Goal: Task Accomplishment & Management: Complete application form

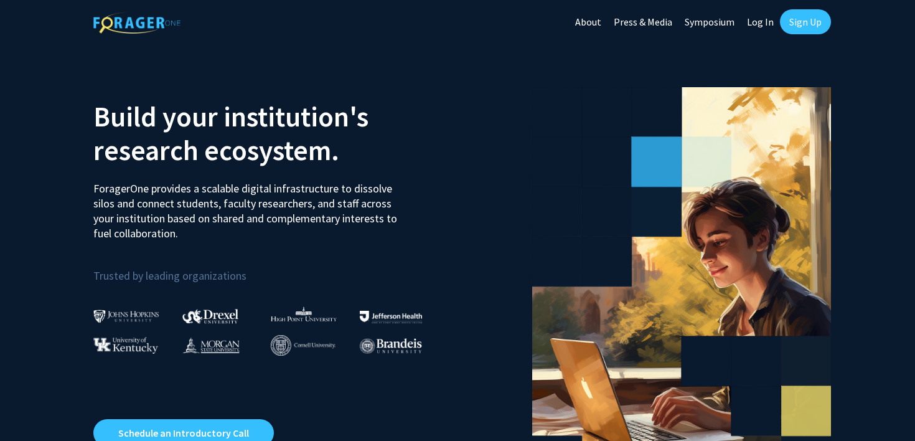
click at [769, 22] on link "Log In" at bounding box center [760, 22] width 39 height 44
select select
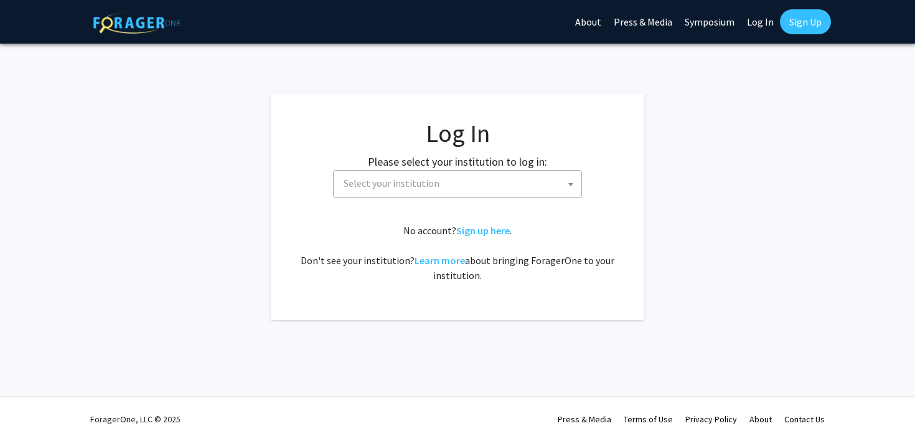
click at [803, 22] on link "Sign Up" at bounding box center [805, 21] width 51 height 25
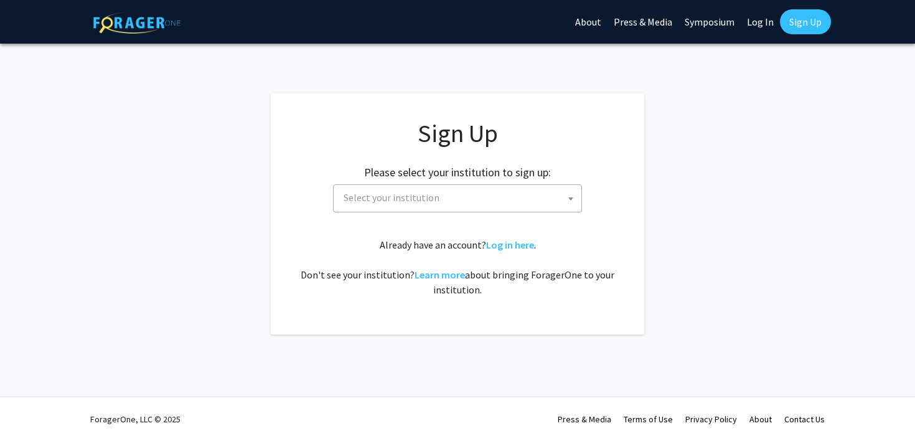
click at [469, 185] on span "Select your institution" at bounding box center [460, 198] width 243 height 26
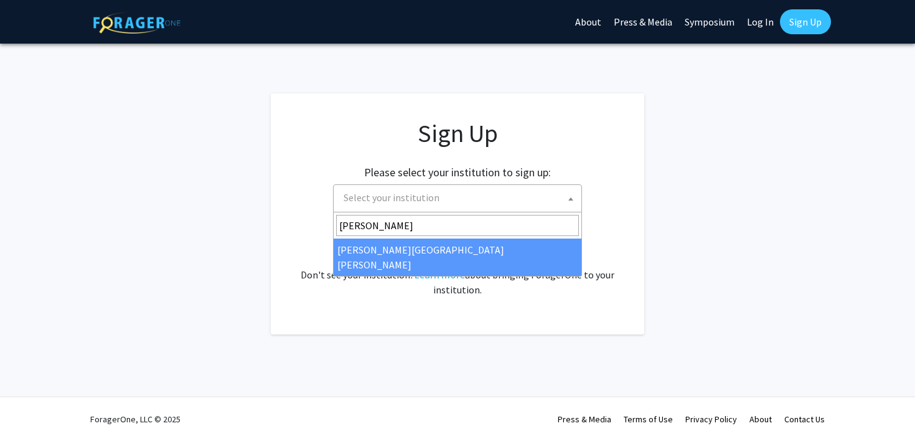
type input "[PERSON_NAME]"
select select "1"
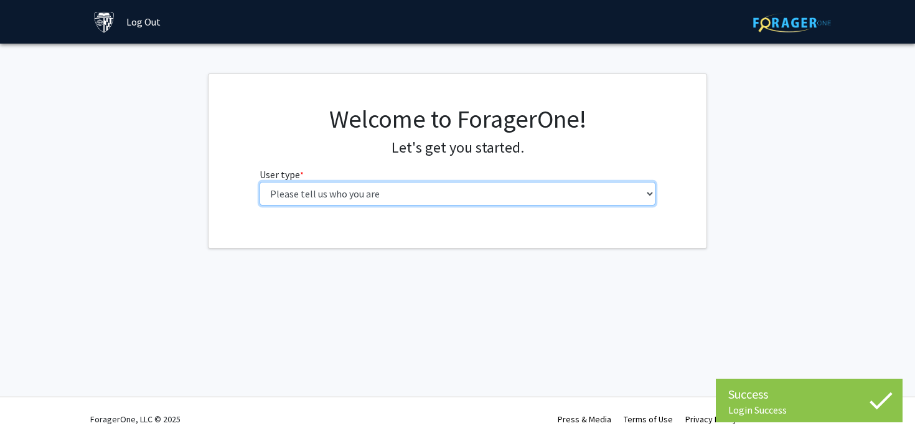
click at [410, 192] on select "Please tell us who you are Undergraduate Student Master's Student Doctoral Cand…" at bounding box center [458, 194] width 396 height 24
select select "1: undergrad"
click at [260, 182] on select "Please tell us who you are Undergraduate Student Master's Student Doctoral Cand…" at bounding box center [458, 194] width 396 height 24
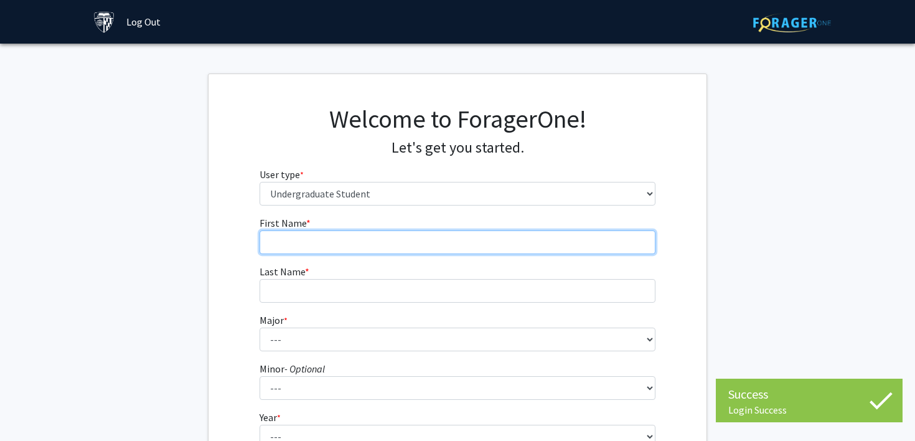
click at [452, 246] on input "First Name * required" at bounding box center [458, 242] width 396 height 24
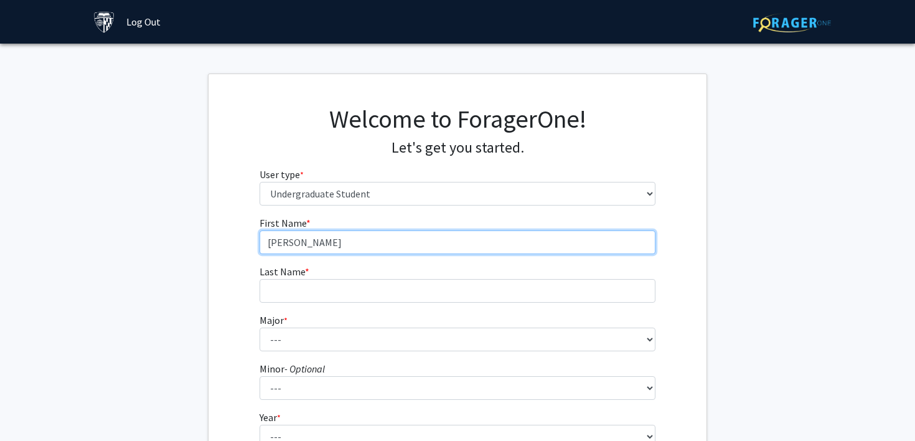
type input "[PERSON_NAME]"
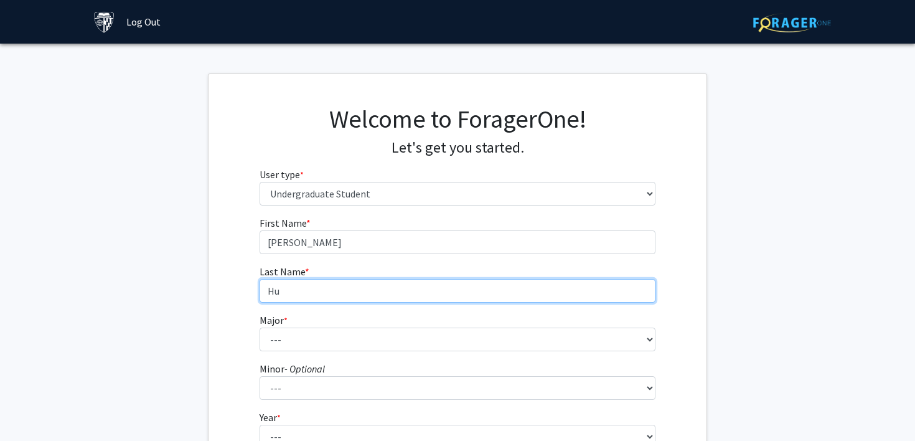
type input "Hu"
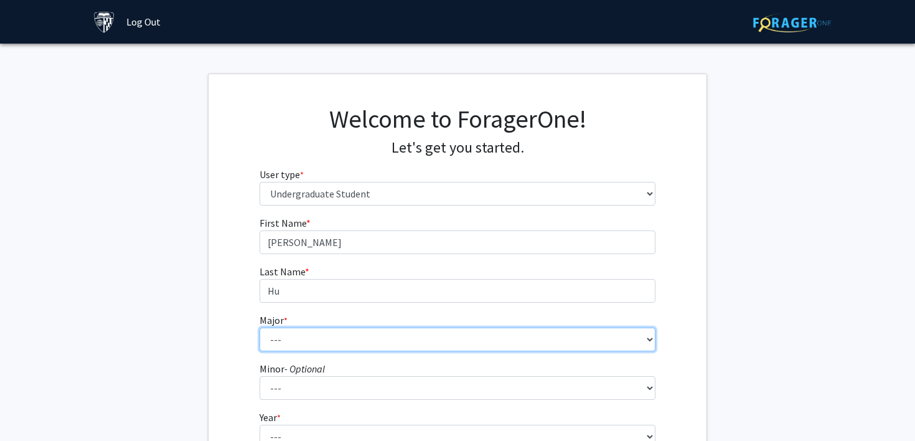
click at [375, 331] on select "--- Africana Studies Anthropology Applied Mathematics & Statistics Archaeology …" at bounding box center [458, 339] width 396 height 24
